Goal: Book appointment/travel/reservation

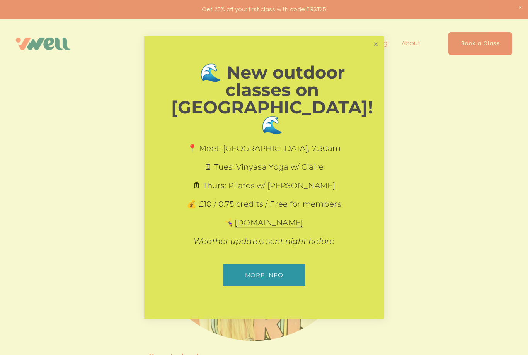
click at [371, 51] on link "Close" at bounding box center [376, 45] width 14 height 14
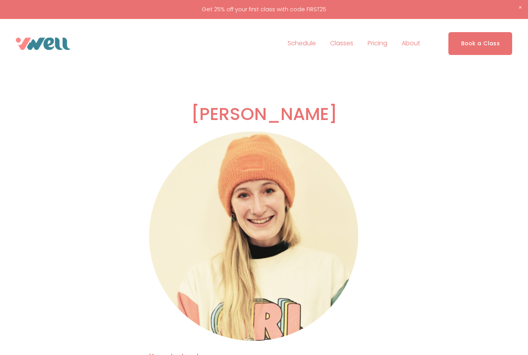
copy h2 "[PERSON_NAME]"
click at [309, 50] on link "Schedule" at bounding box center [302, 44] width 28 height 12
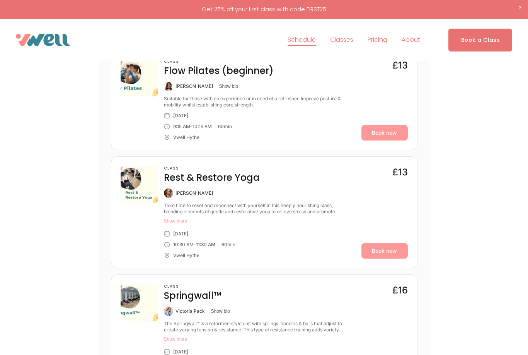
scroll to position [533, 0]
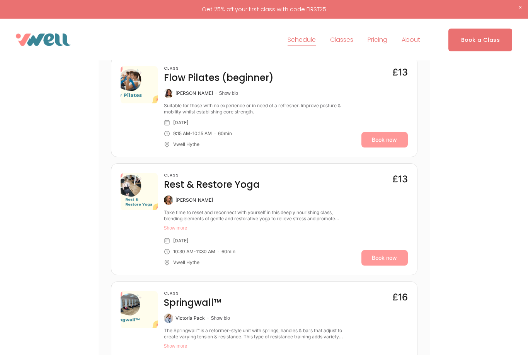
click at [347, 31] on div "Schedule Classes" at bounding box center [264, 40] width 497 height 23
click at [0, 0] on span "Yoga" at bounding box center [0, 0] width 0 height 0
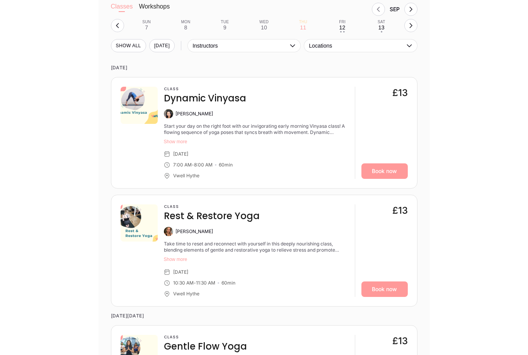
scroll to position [778, 0]
click at [286, 51] on button "Instructors" at bounding box center [244, 45] width 113 height 13
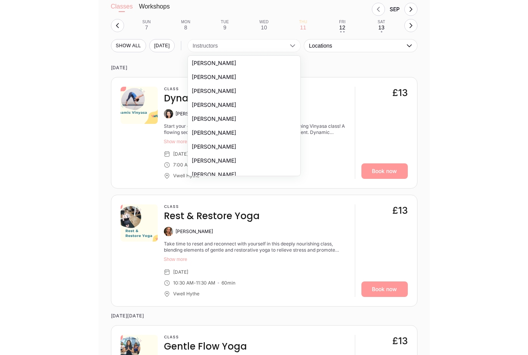
scroll to position [117, 0]
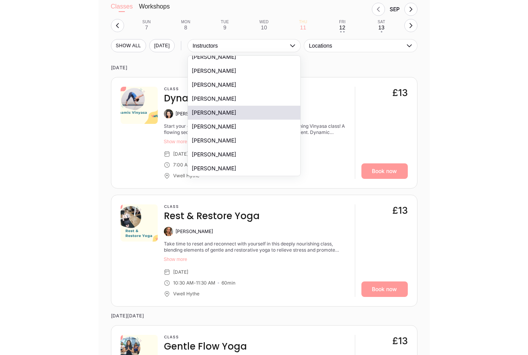
click at [250, 113] on li "[PERSON_NAME]" at bounding box center [244, 113] width 113 height 14
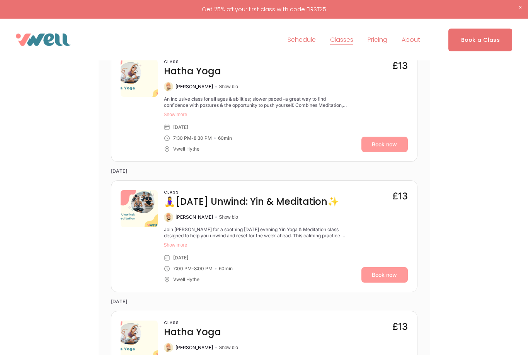
scroll to position [1037, 0]
